Goal: Task Accomplishment & Management: Manage account settings

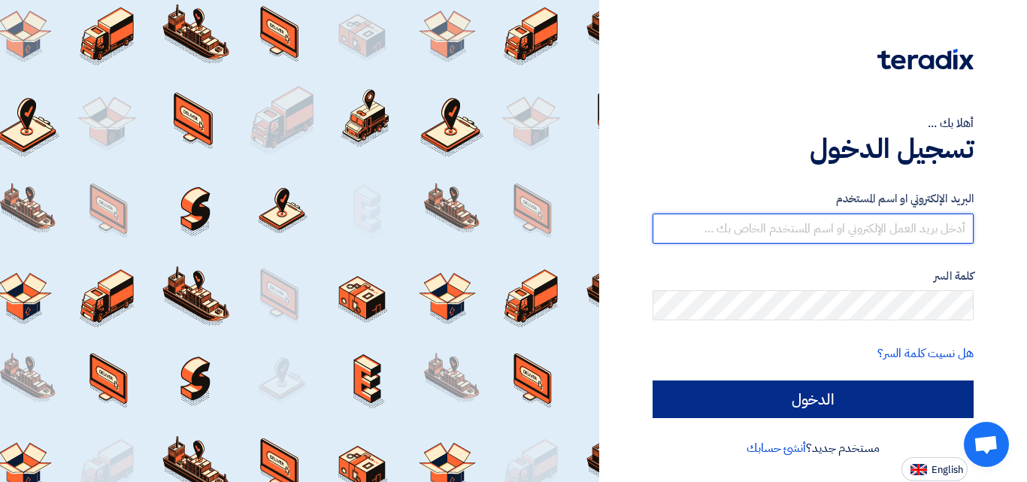
type input "[EMAIL_ADDRESS][DOMAIN_NAME]"
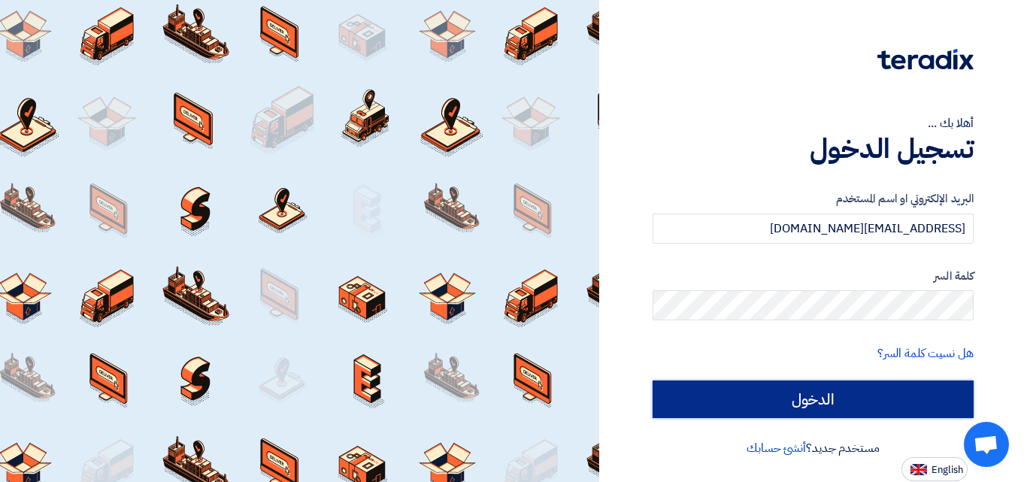
click at [780, 400] on input "الدخول" at bounding box center [813, 399] width 321 height 38
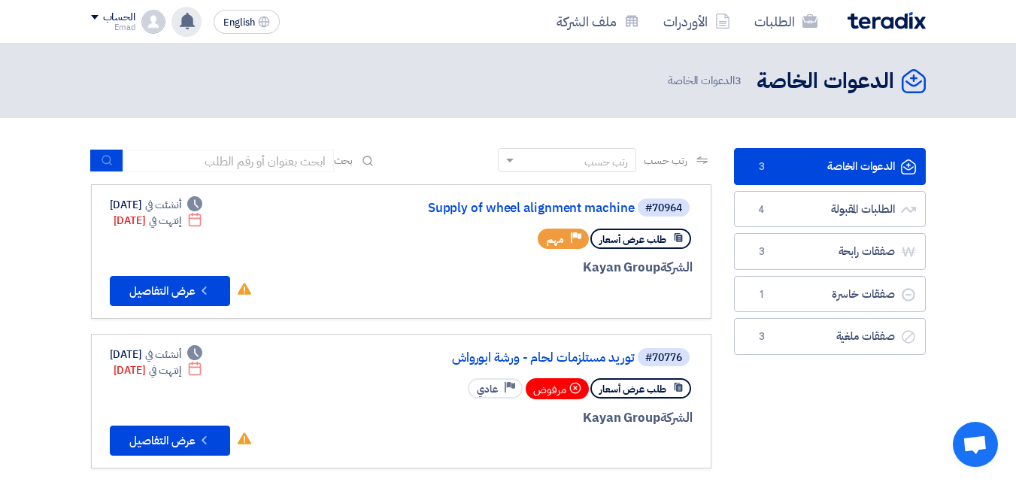
click at [189, 28] on use at bounding box center [187, 21] width 15 height 17
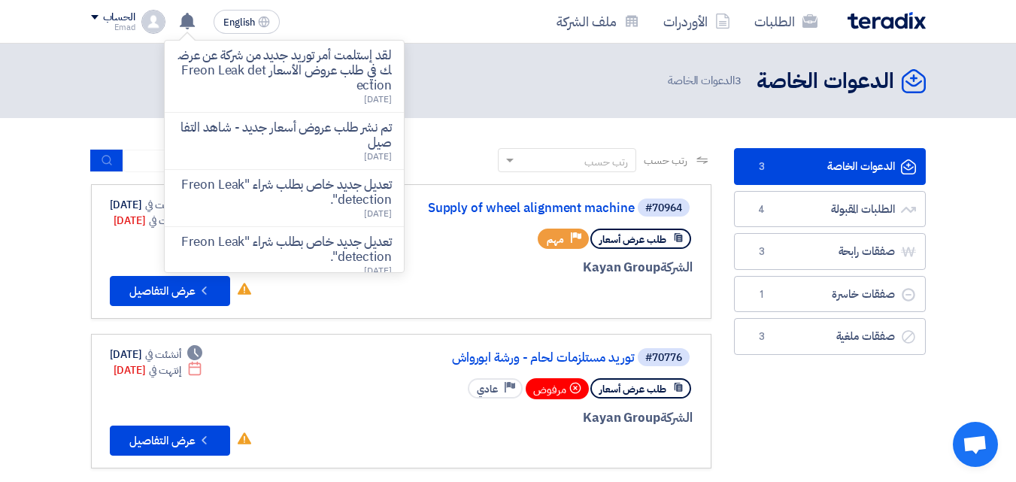
click at [292, 65] on p "لقد إستلمت أمر توريد جديد من شركة عن عرضك في طلب عروض الأسعار Freon Leak detect…" at bounding box center [284, 70] width 215 height 45
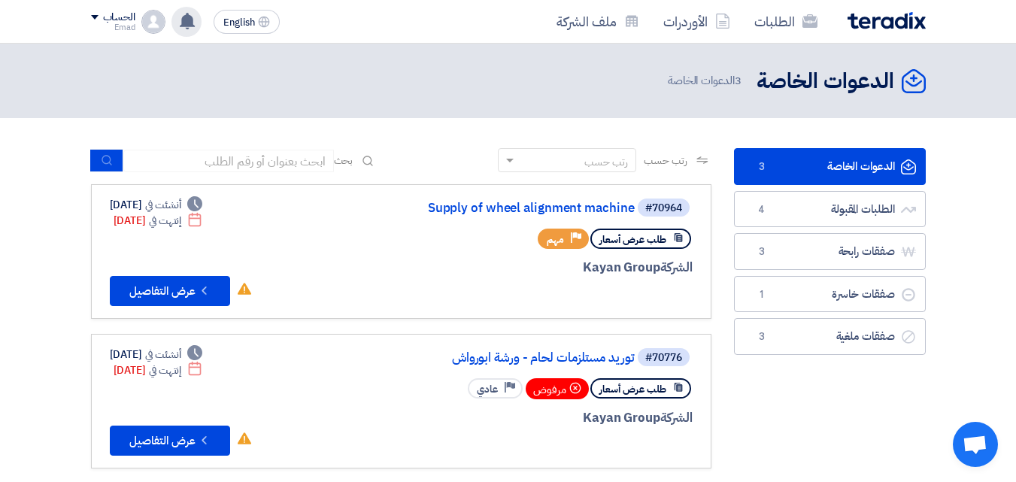
click at [189, 22] on use at bounding box center [187, 21] width 15 height 17
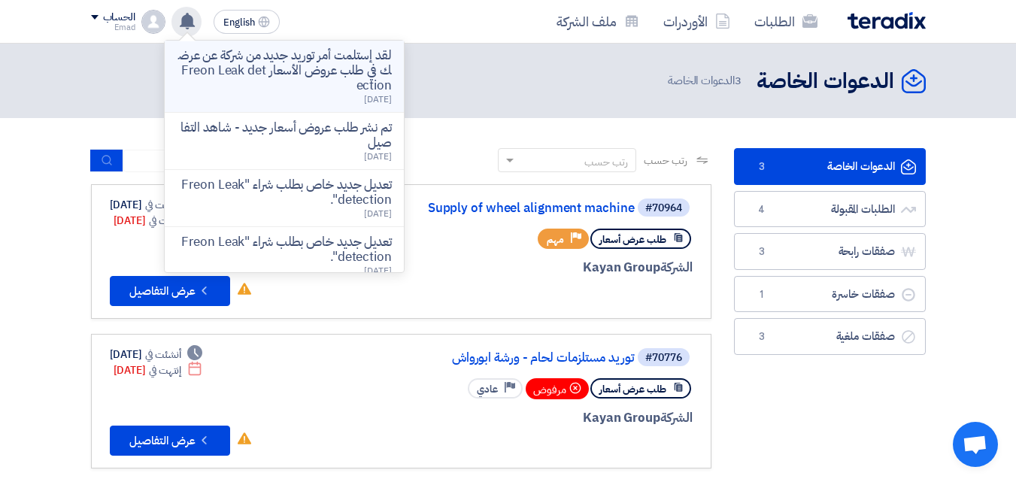
click at [241, 66] on p "لقد إستلمت أمر توريد جديد من شركة عن عرضك في طلب عروض الأسعار Freon Leak detect…" at bounding box center [284, 70] width 215 height 45
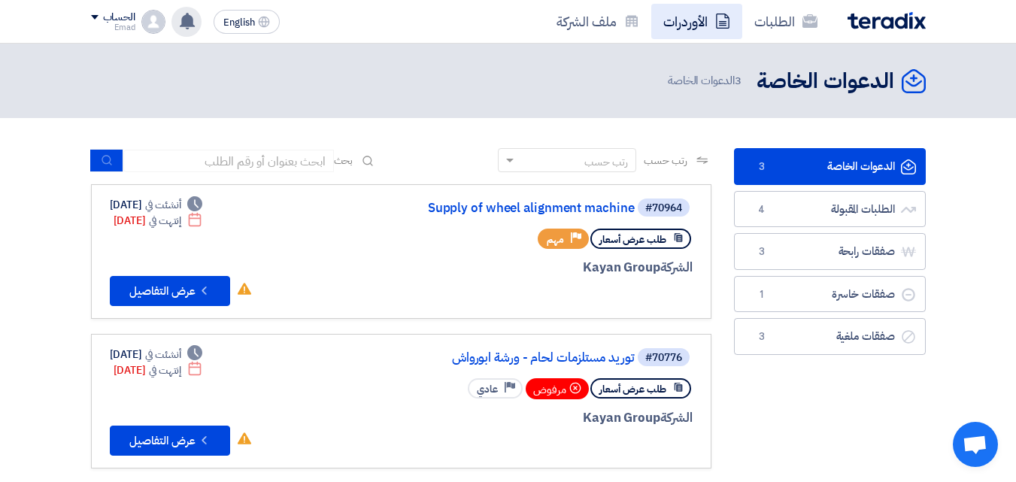
click at [690, 20] on link "الأوردرات" at bounding box center [696, 21] width 91 height 35
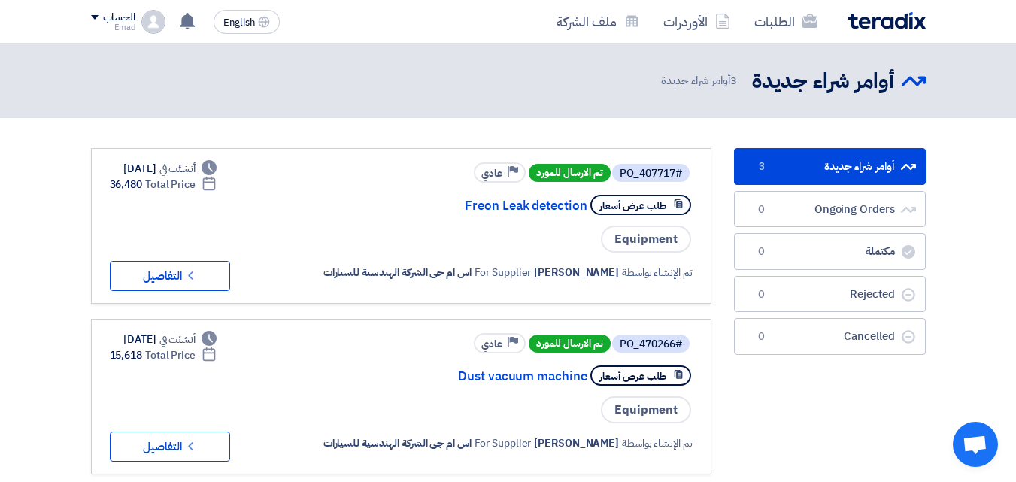
click at [1002, 50] on header "أوامر شراء جديدة أوامر شراء جديدة 3 أوامر شراء جديدة" at bounding box center [508, 81] width 1016 height 74
click at [192, 22] on use at bounding box center [187, 21] width 15 height 17
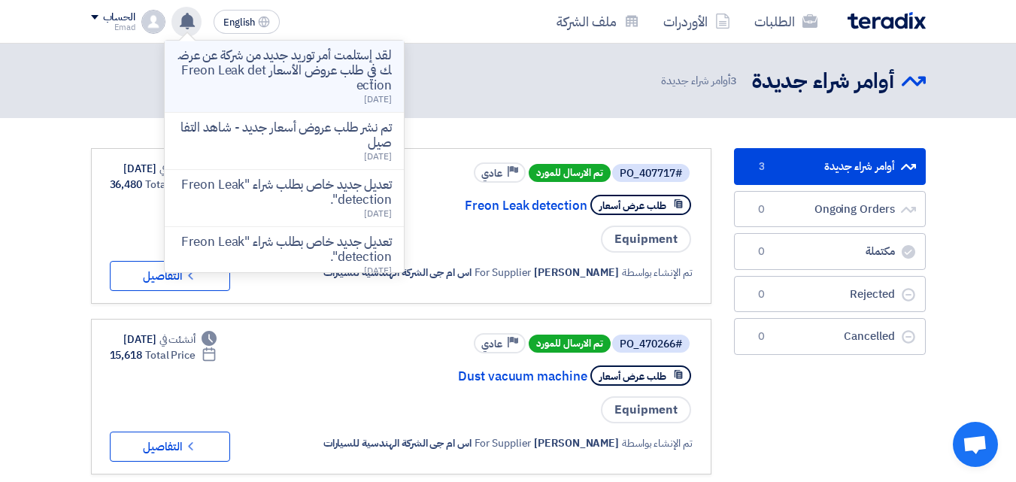
click at [273, 64] on p "لقد إستلمت أمر توريد جديد من شركة عن عرضك في طلب عروض الأسعار Freon Leak detect…" at bounding box center [284, 70] width 215 height 45
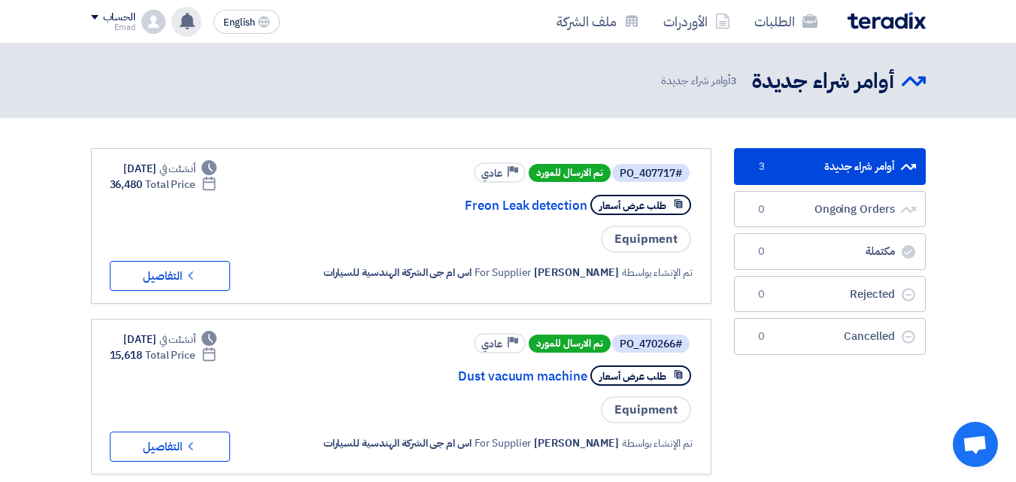
click at [792, 176] on link "أوامر شراء جديدة أوامر شراء جديدة 3" at bounding box center [830, 166] width 192 height 37
click at [785, 28] on link "الطلبات" at bounding box center [785, 21] width 87 height 35
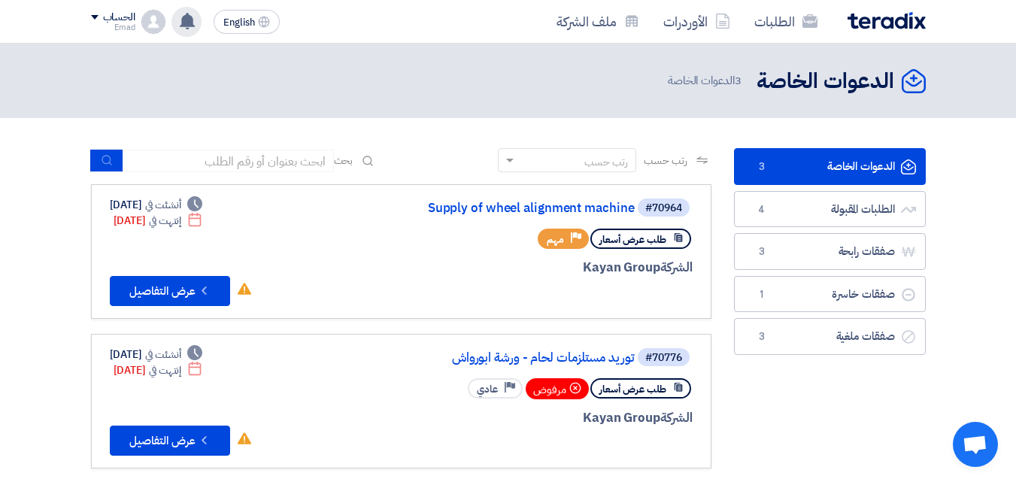
click at [192, 23] on use at bounding box center [187, 21] width 15 height 17
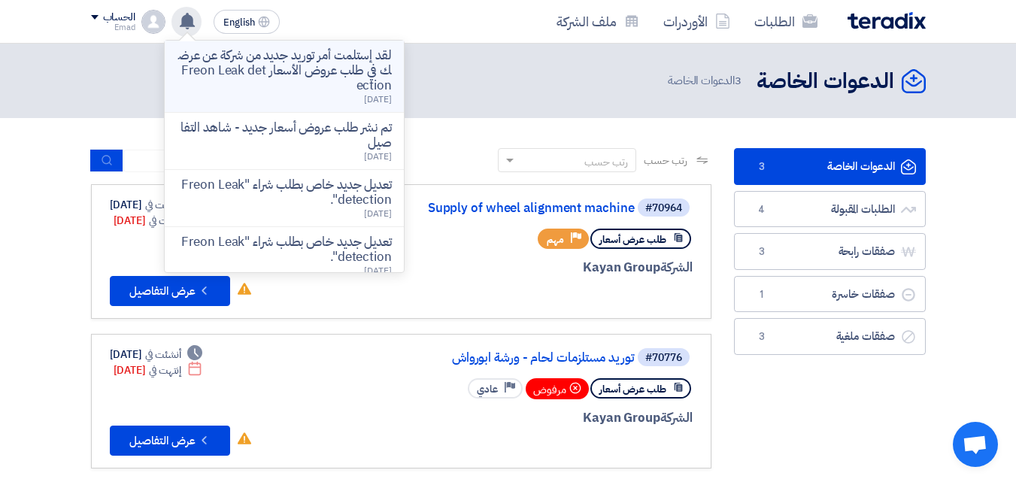
click at [208, 59] on p "لقد إستلمت أمر توريد جديد من شركة عن عرضك في طلب عروض الأسعار Freon Leak detect…" at bounding box center [284, 70] width 215 height 45
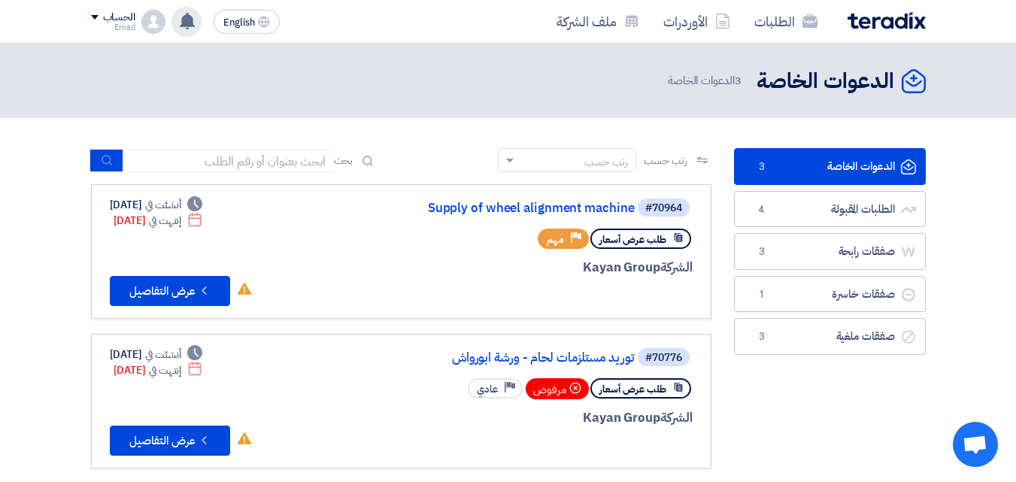
click at [191, 20] on use at bounding box center [187, 21] width 15 height 17
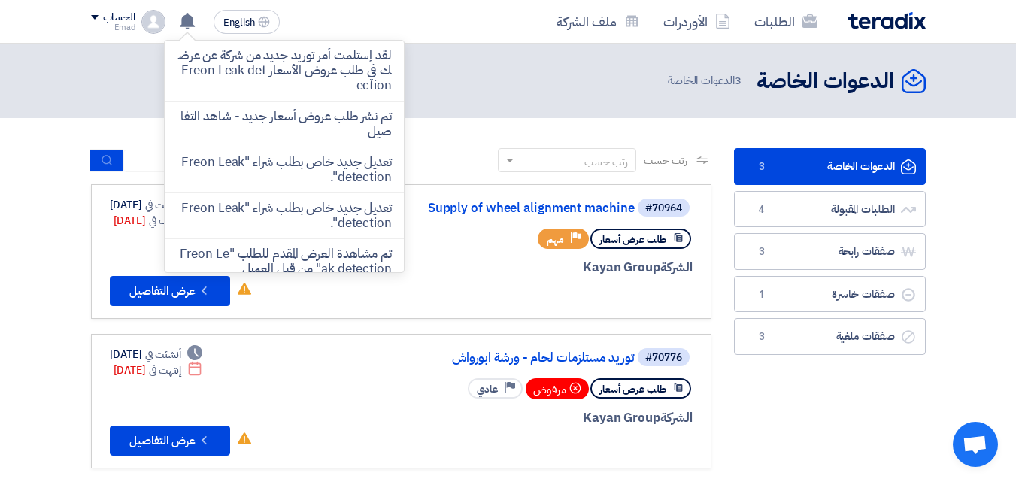
click at [123, 70] on div "الدعوات الخاصة الدعوات الخاصة 3 الدعوات الخاصة" at bounding box center [508, 80] width 835 height 29
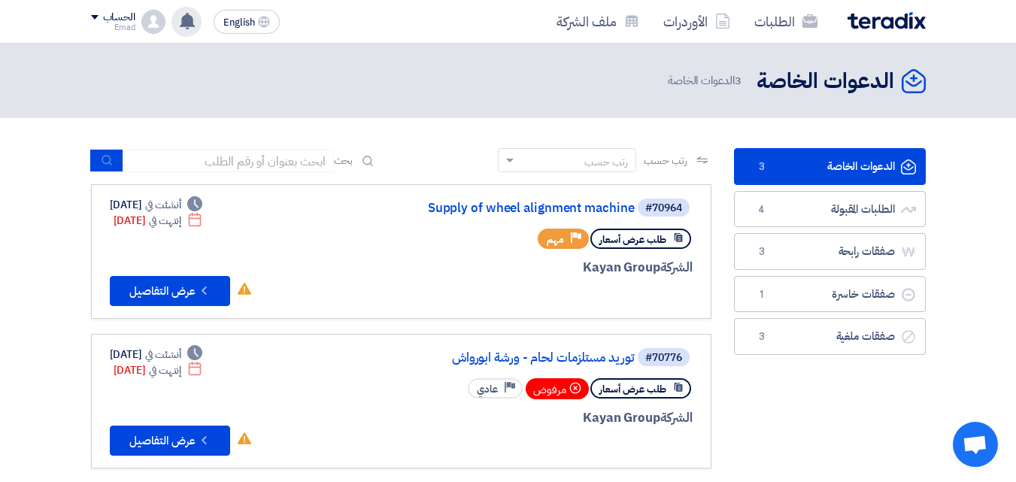
click at [190, 29] on div "لقد إستلمت أمر توريد جديد من شركة عن عرضك في طلب عروض الأسعار Freon Leak detect…" at bounding box center [186, 22] width 30 height 30
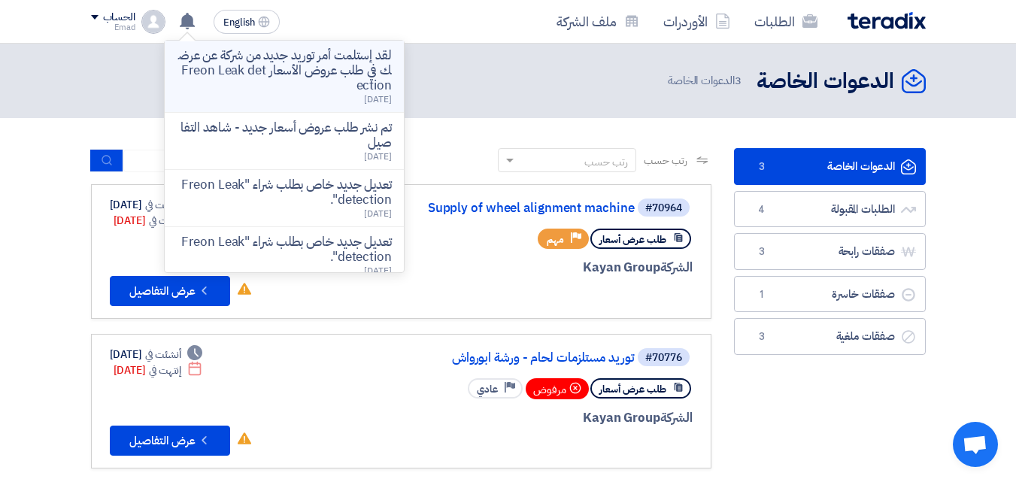
click at [368, 85] on p "لقد إستلمت أمر توريد جديد من شركة عن عرضك في طلب عروض الأسعار Freon Leak detect…" at bounding box center [284, 70] width 215 height 45
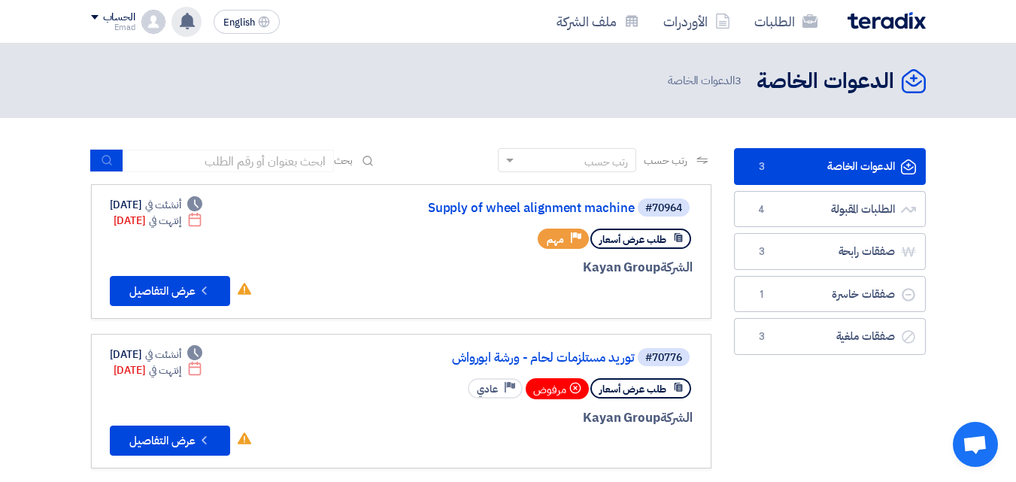
drag, startPoint x: 197, startPoint y: 22, endPoint x: 269, endPoint y: 152, distance: 148.8
click at [196, 21] on div "لقد إستلمت أمر توريد جديد من شركة عن عرضك في طلب عروض الأسعار Freon Leak detect…" at bounding box center [186, 22] width 30 height 30
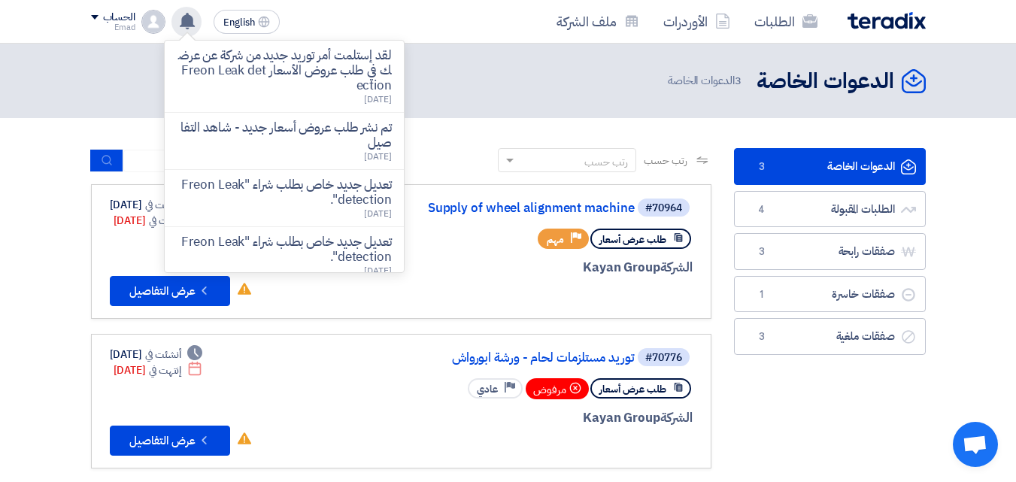
click at [63, 102] on header "الدعوات الخاصة الدعوات الخاصة 3 الدعوات الخاصة" at bounding box center [508, 81] width 1016 height 74
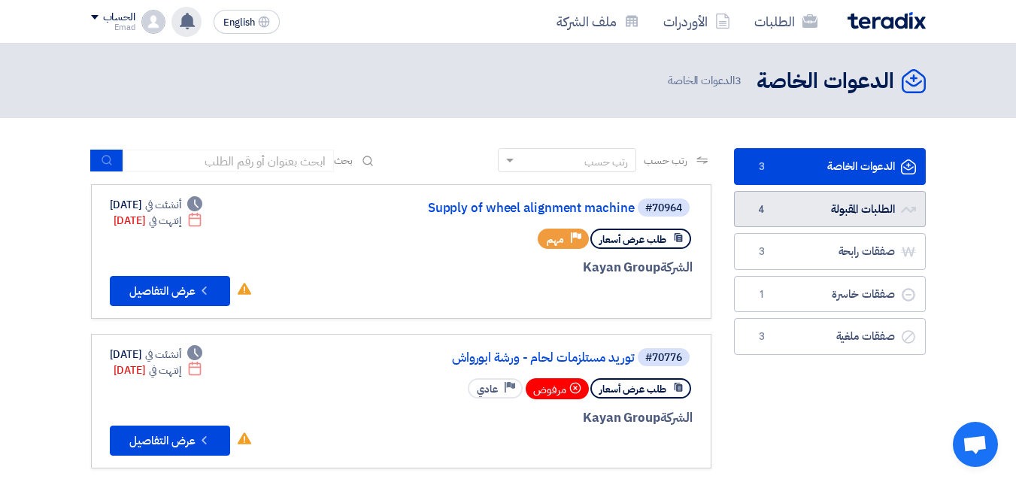
click at [848, 205] on link "الطلبات المقبولة الطلبات المقبولة 4" at bounding box center [830, 209] width 192 height 37
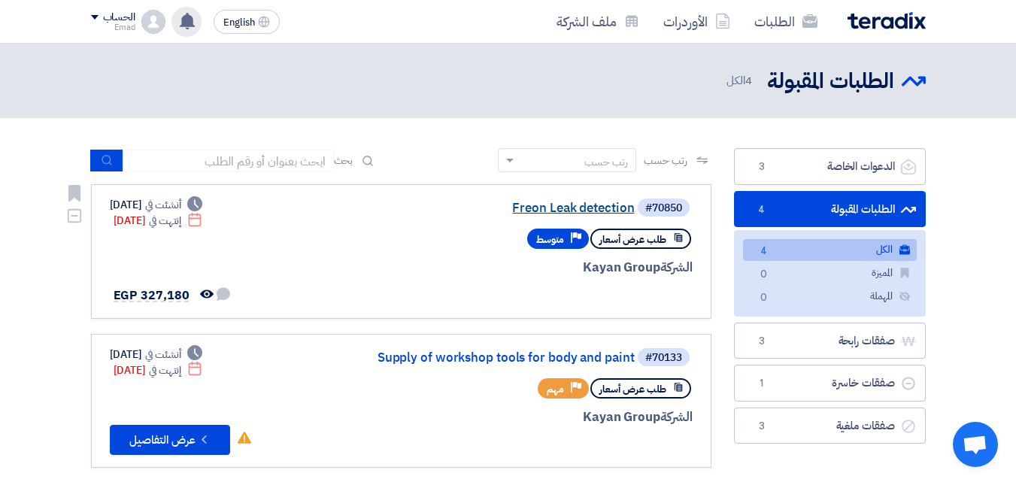
click at [570, 208] on link "Freon Leak detection" at bounding box center [484, 208] width 301 height 14
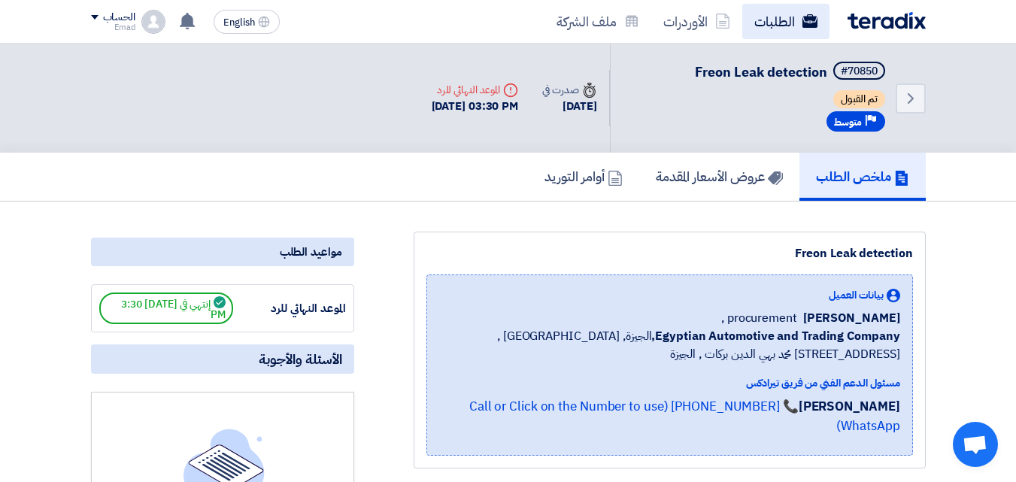
click at [771, 19] on link "الطلبات" at bounding box center [785, 21] width 87 height 35
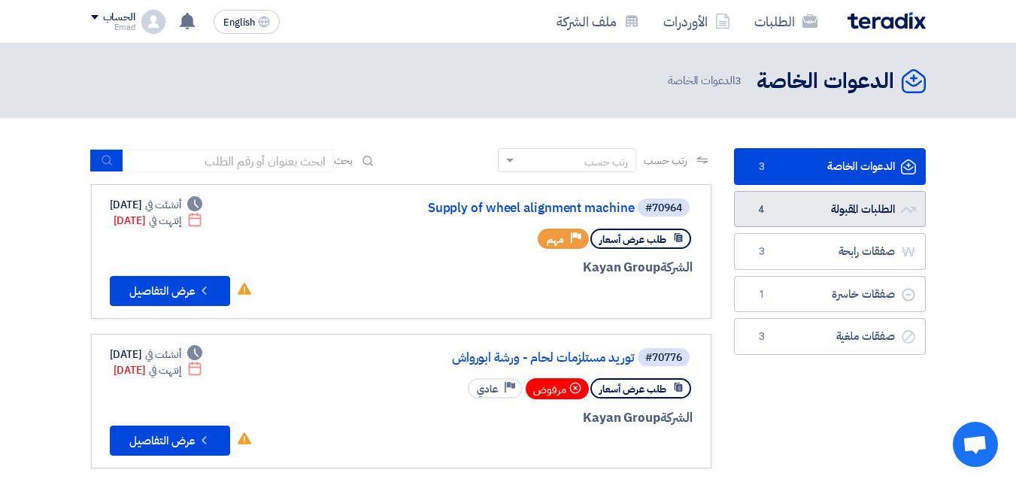
click at [831, 210] on link "الطلبات المقبولة الطلبات المقبولة 4" at bounding box center [830, 209] width 192 height 37
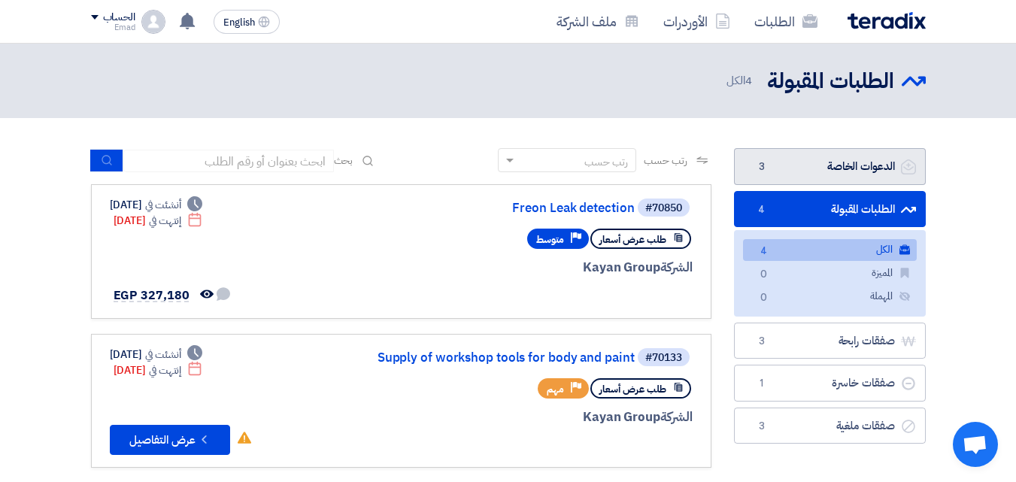
click at [762, 167] on span "3" at bounding box center [762, 166] width 18 height 15
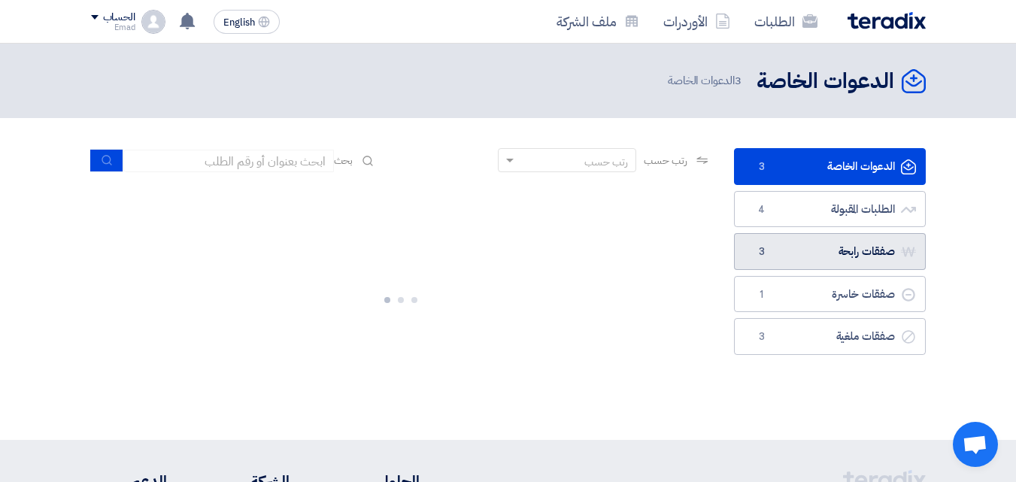
click at [801, 252] on link "صفقات رابحة صفقات رابحة 3" at bounding box center [830, 251] width 192 height 37
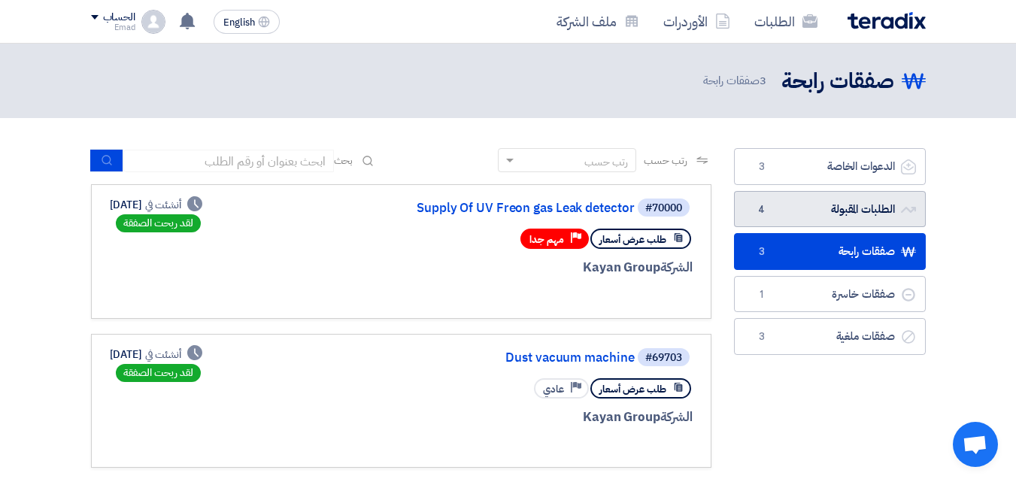
click at [830, 205] on link "الطلبات المقبولة الطلبات المقبولة 4" at bounding box center [830, 209] width 192 height 37
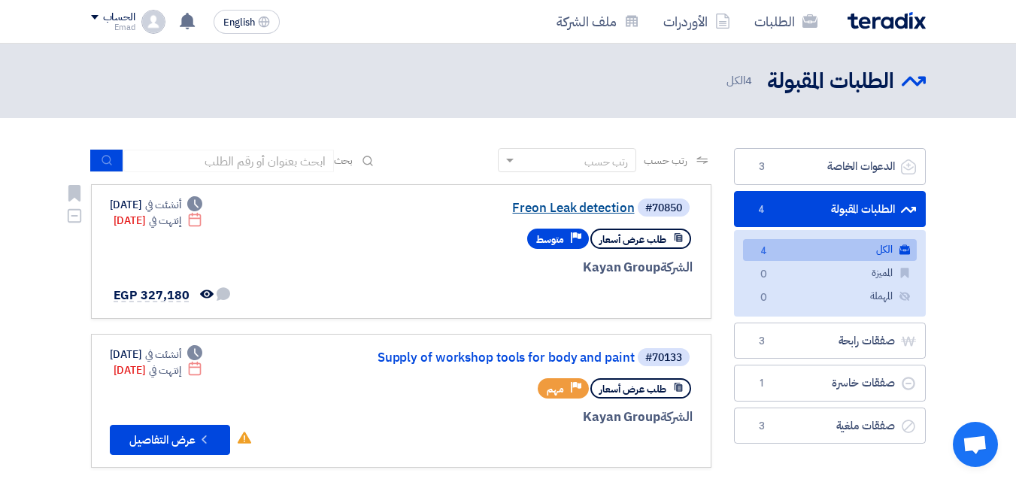
click at [580, 214] on link "Freon Leak detection" at bounding box center [484, 208] width 301 height 14
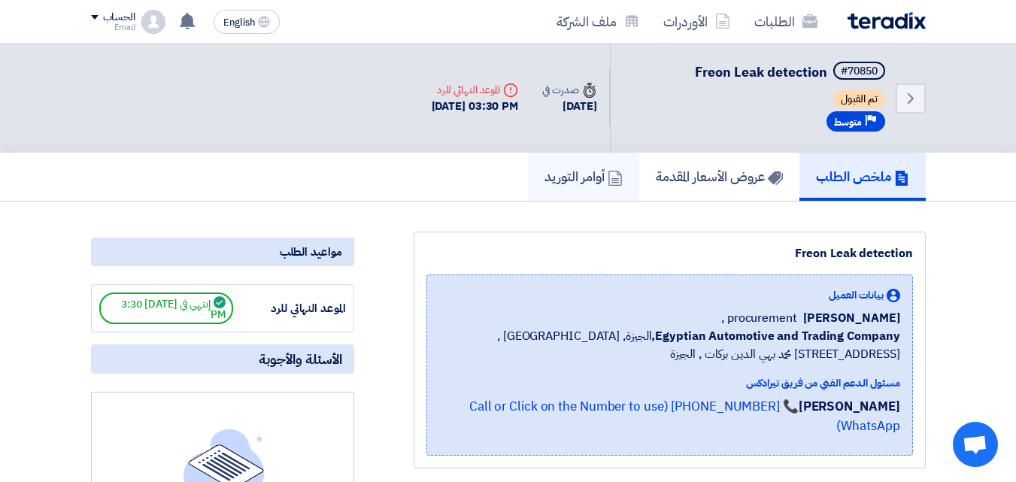
click at [571, 174] on h5 "أوامر التوريد" at bounding box center [583, 176] width 78 height 17
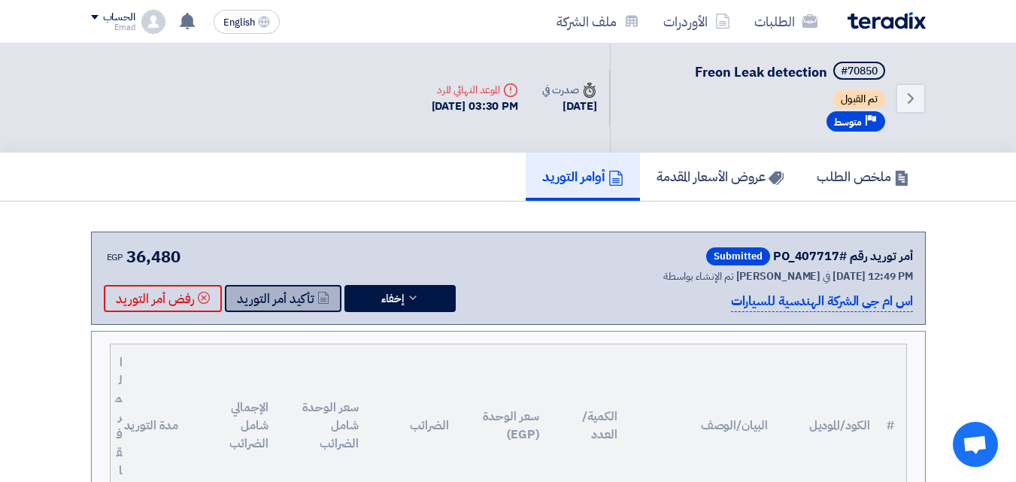
click at [283, 297] on button "تأكيد أمر التوريد" at bounding box center [283, 298] width 117 height 27
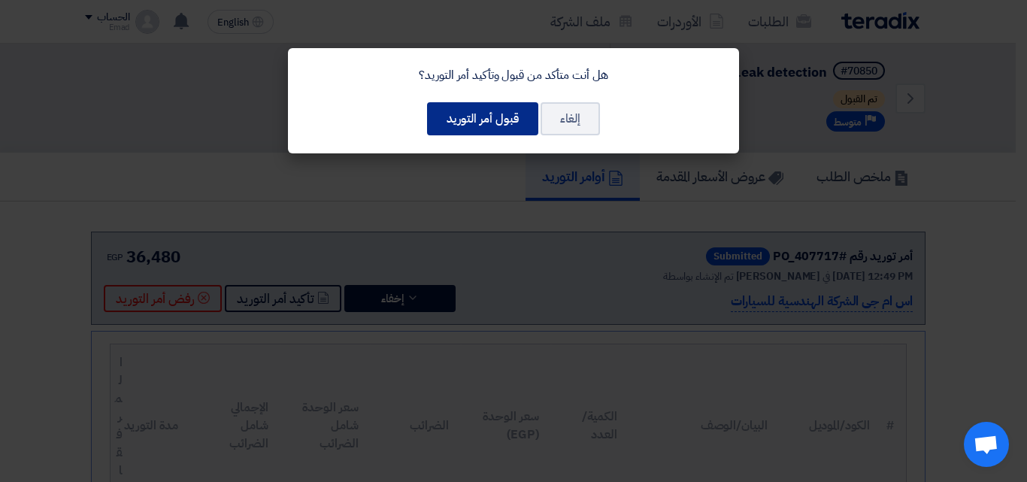
click at [474, 115] on button "قبول أمر التوريد" at bounding box center [482, 118] width 111 height 33
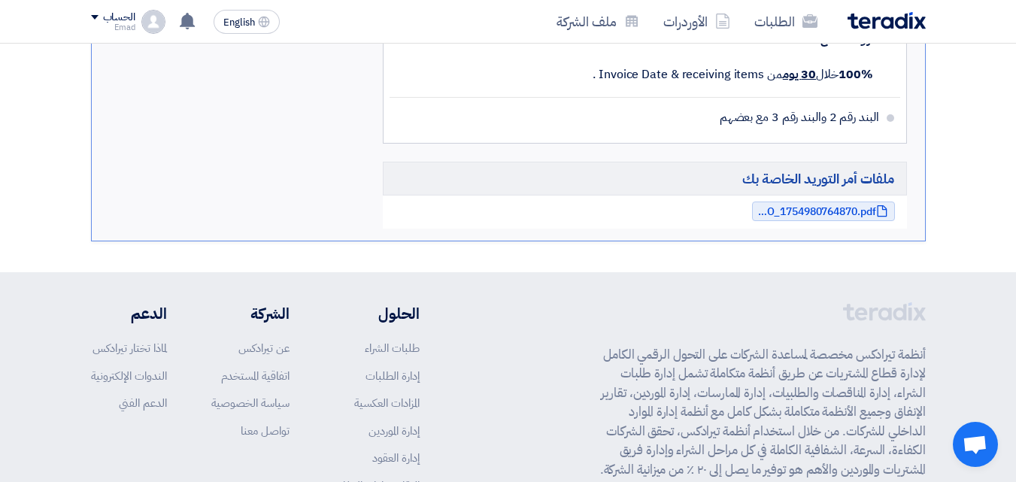
scroll to position [886, 0]
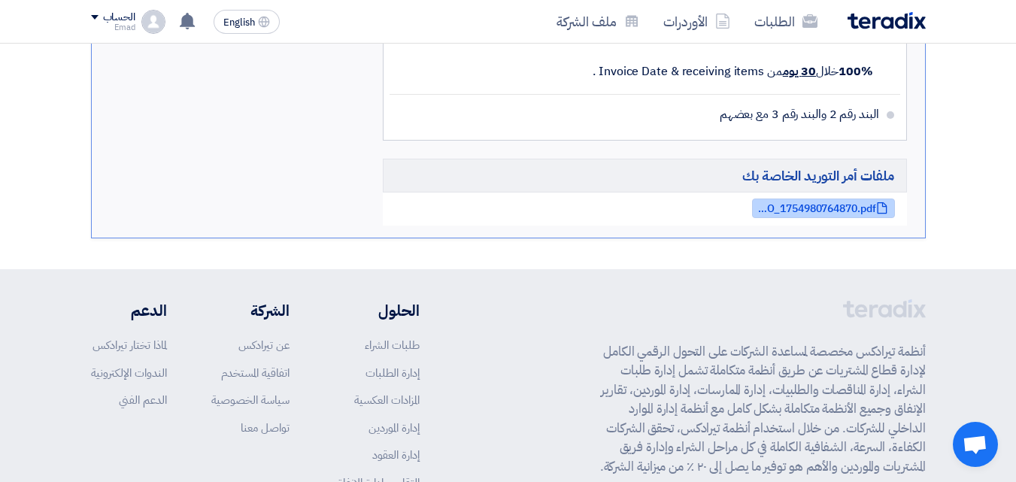
click at [823, 203] on span "KAYANPO_1754980764870.pdf" at bounding box center [816, 208] width 120 height 11
